Goal: Information Seeking & Learning: Learn about a topic

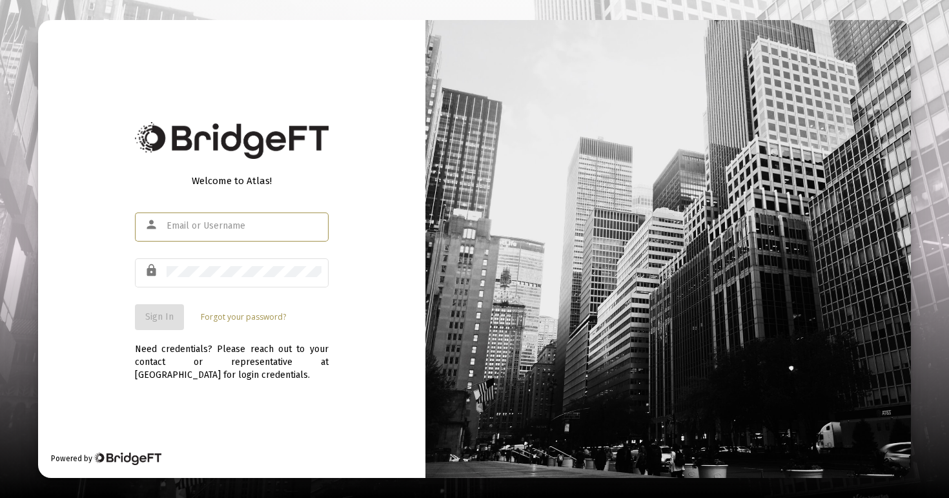
type input "[EMAIL_ADDRESS][DOMAIN_NAME]"
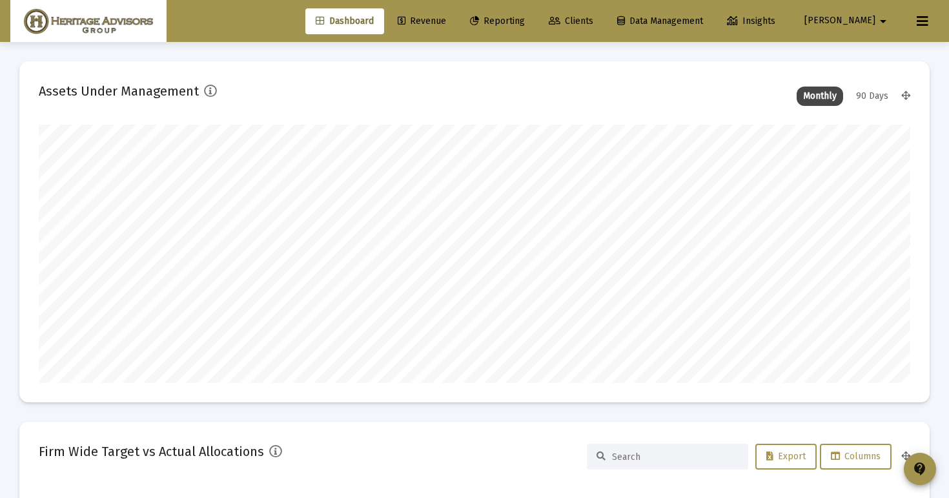
scroll to position [258, 469]
type input "[DATE]"
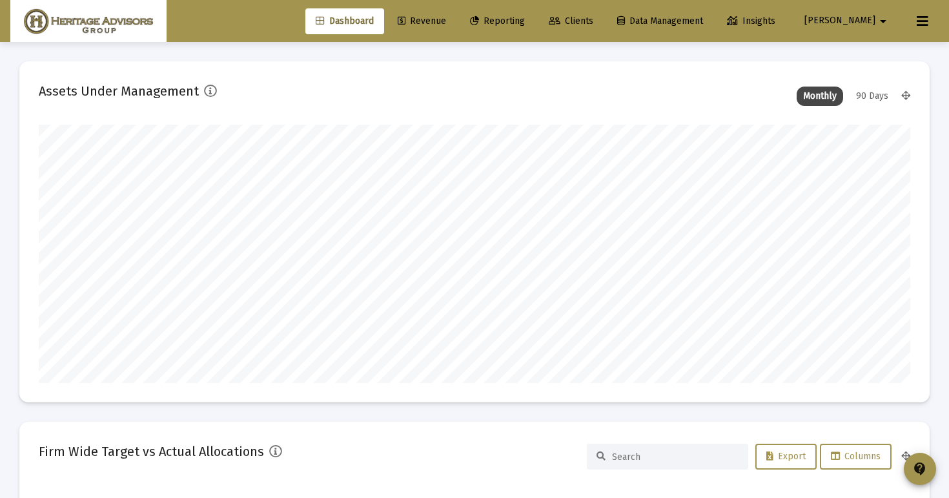
click at [544, 40] on div "Dashboard Revenue Reporting Clients Data Management Insights [PERSON_NAME]" at bounding box center [474, 21] width 928 height 42
click at [525, 24] on span "Reporting" at bounding box center [497, 20] width 55 height 11
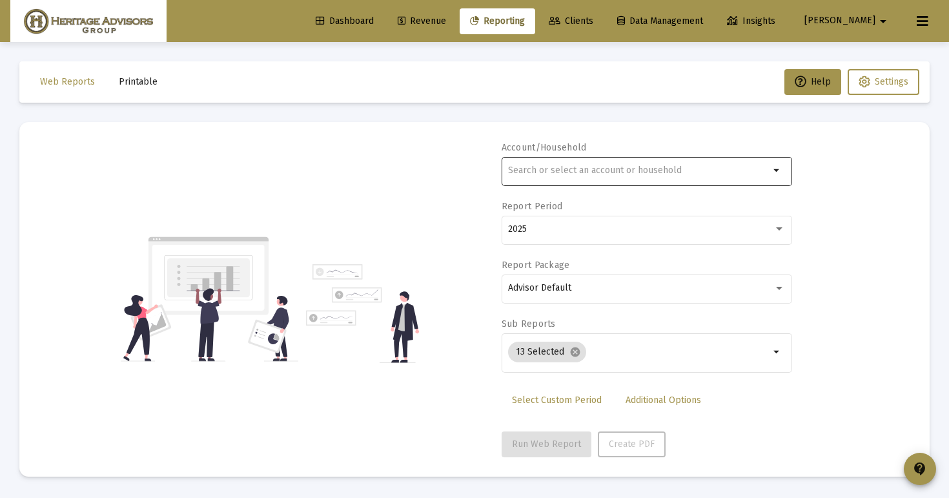
click at [522, 161] on div at bounding box center [638, 170] width 261 height 32
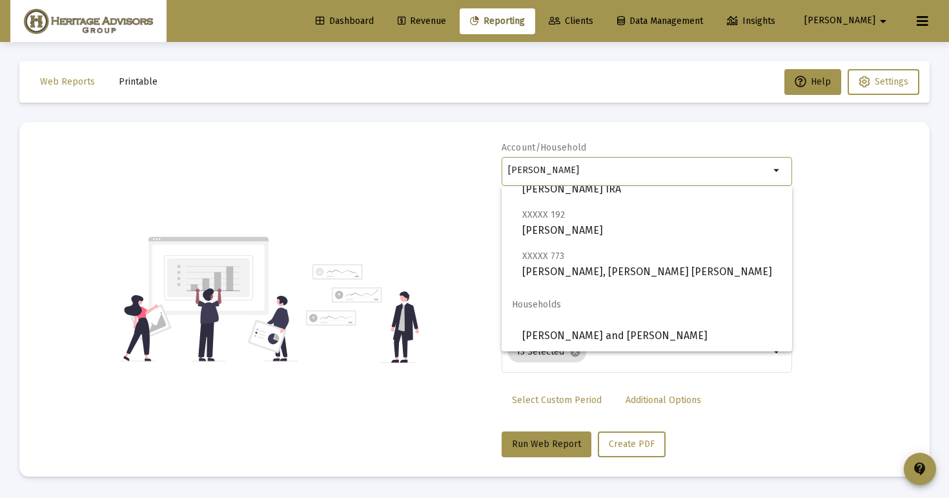
scroll to position [382, 0]
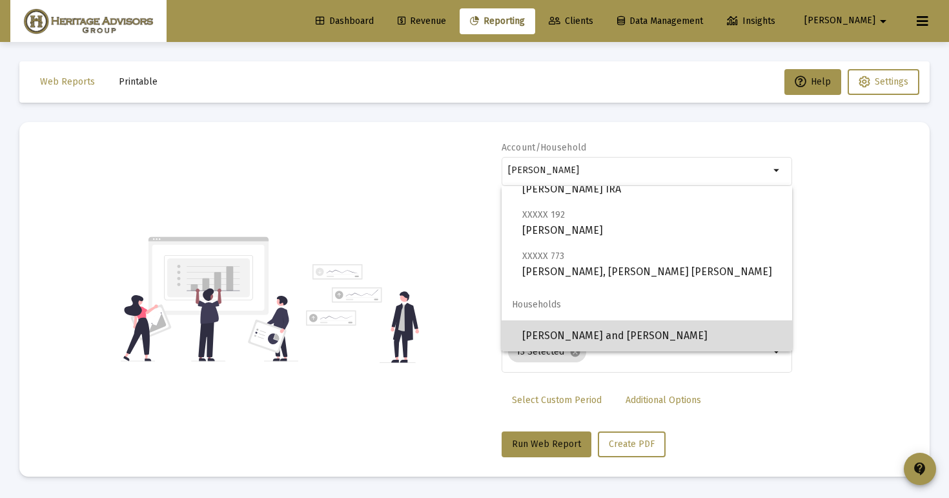
click at [601, 327] on span "[PERSON_NAME] and [PERSON_NAME]" at bounding box center [652, 335] width 260 height 31
type input "[PERSON_NAME] and [PERSON_NAME]"
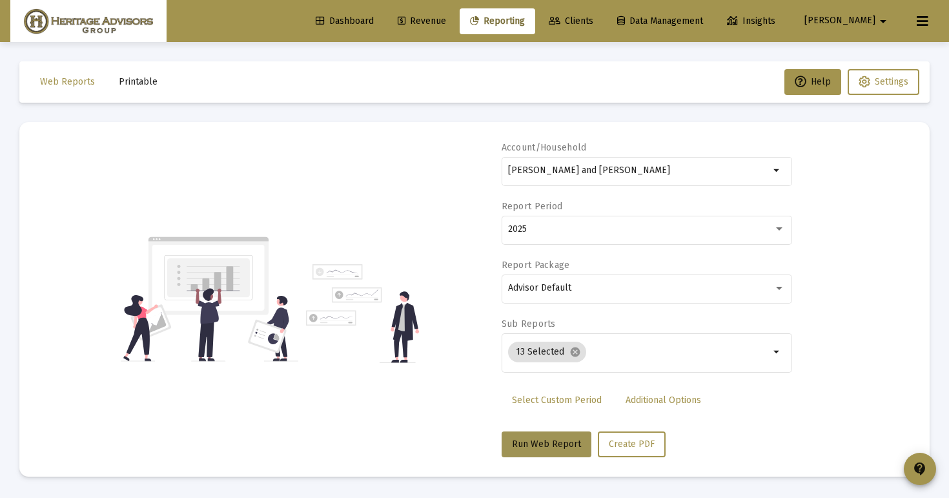
click at [548, 442] on span "Run Web Report" at bounding box center [546, 443] width 69 height 11
select select "View all"
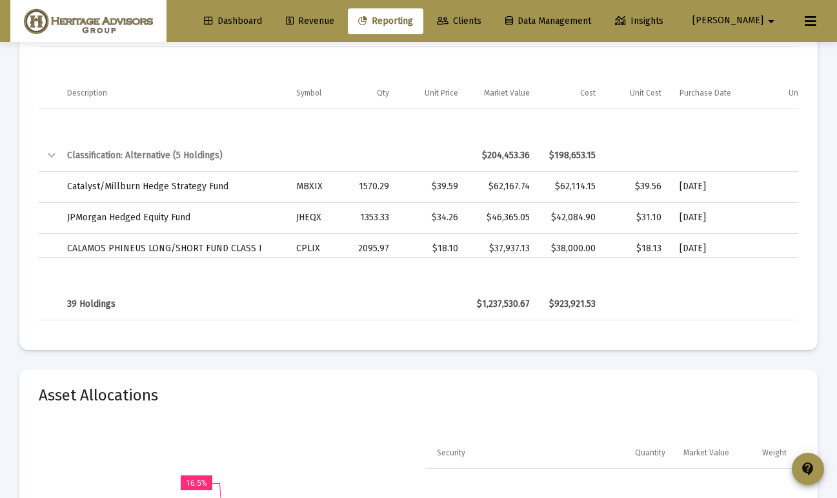
scroll to position [3313, 0]
click at [97, 303] on div "39 Holdings" at bounding box center [172, 304] width 211 height 13
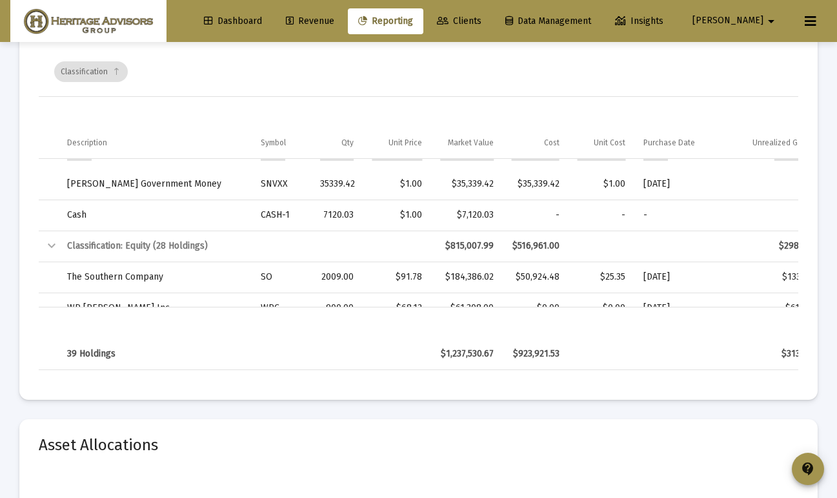
scroll to position [0, 0]
